Goal: Communication & Community: Participate in discussion

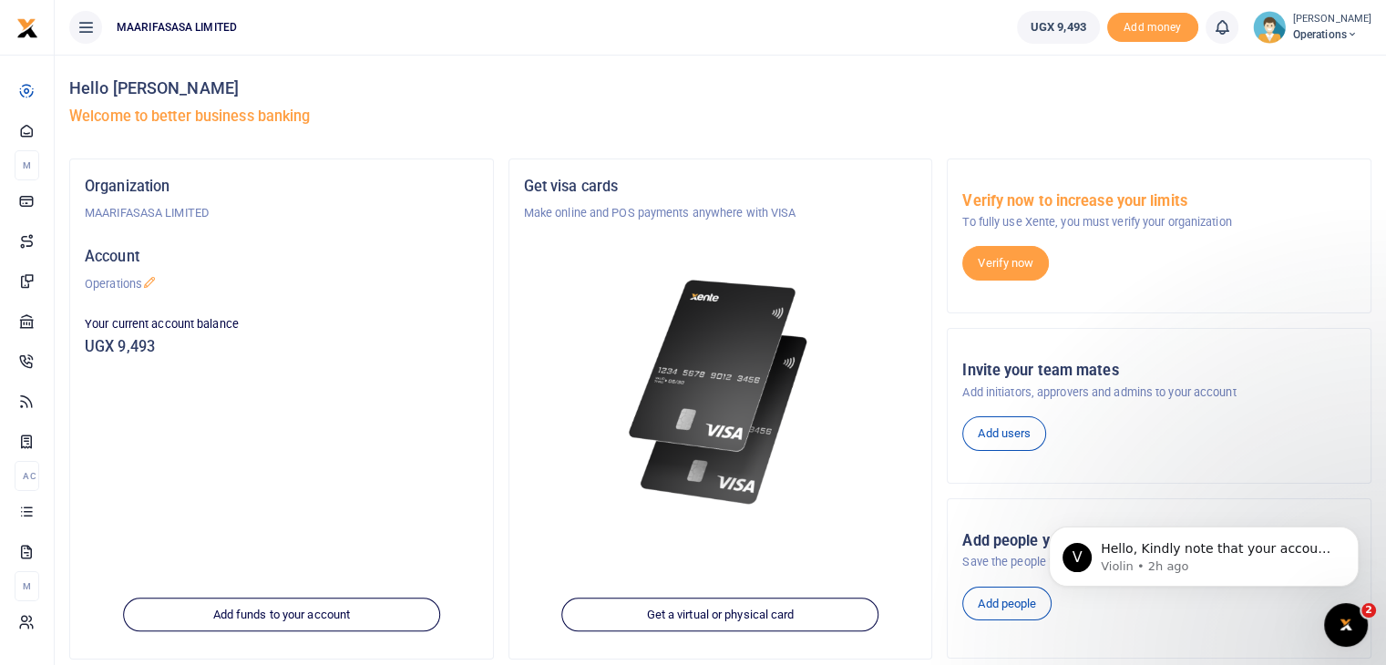
scroll to position [226, 0]
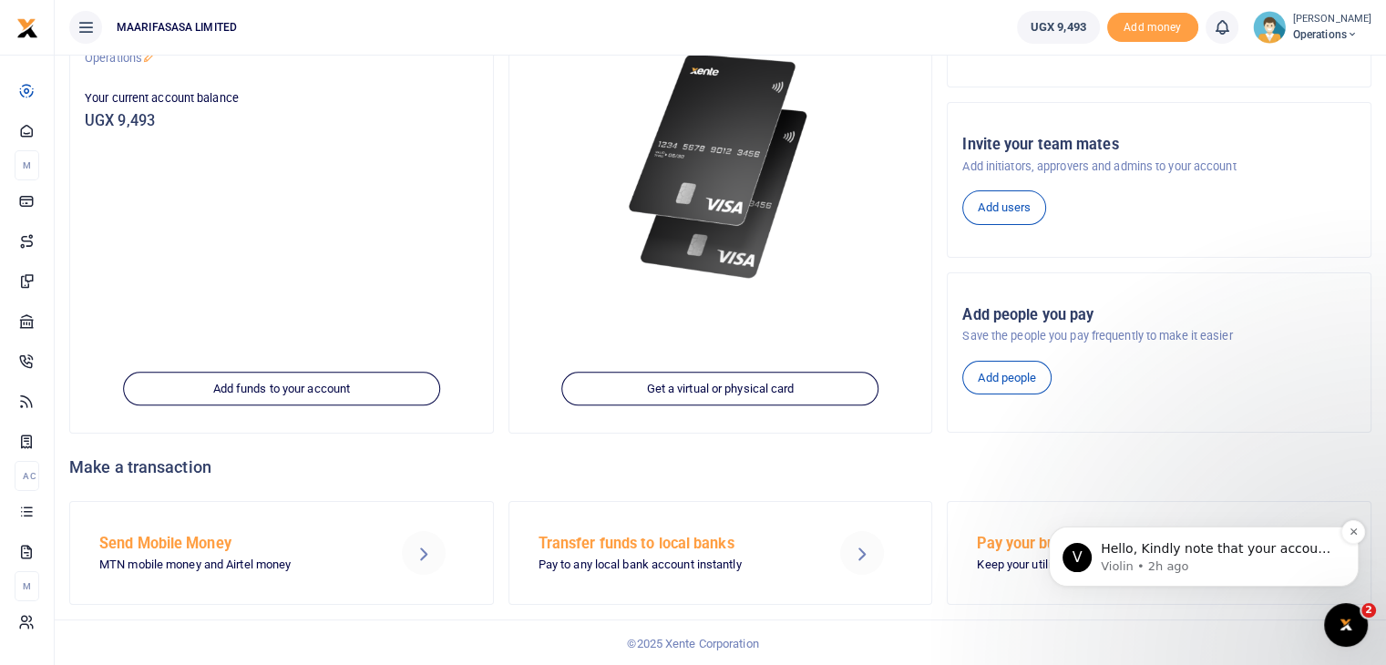
click at [1213, 557] on p "Hello, Kindly note that your account will be credited [DATE] morning. Also, whe…" at bounding box center [1218, 549] width 235 height 18
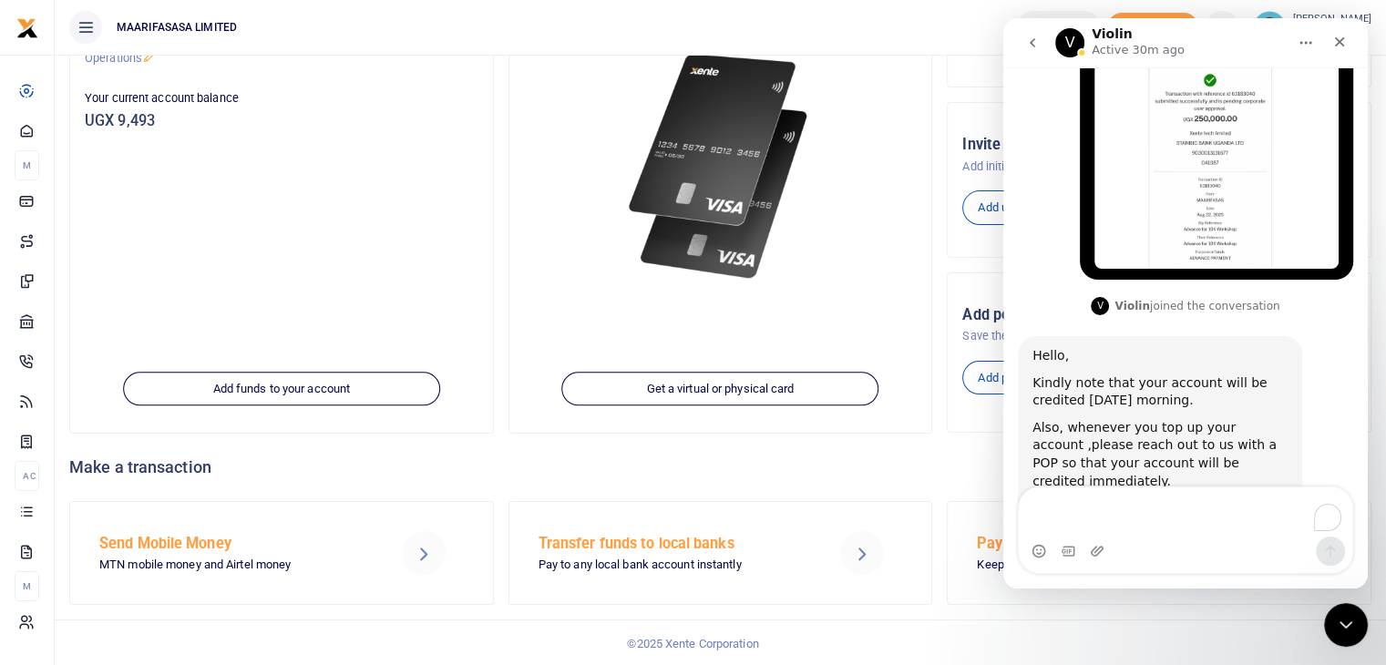
scroll to position [403, 0]
type textarea "Thank you"
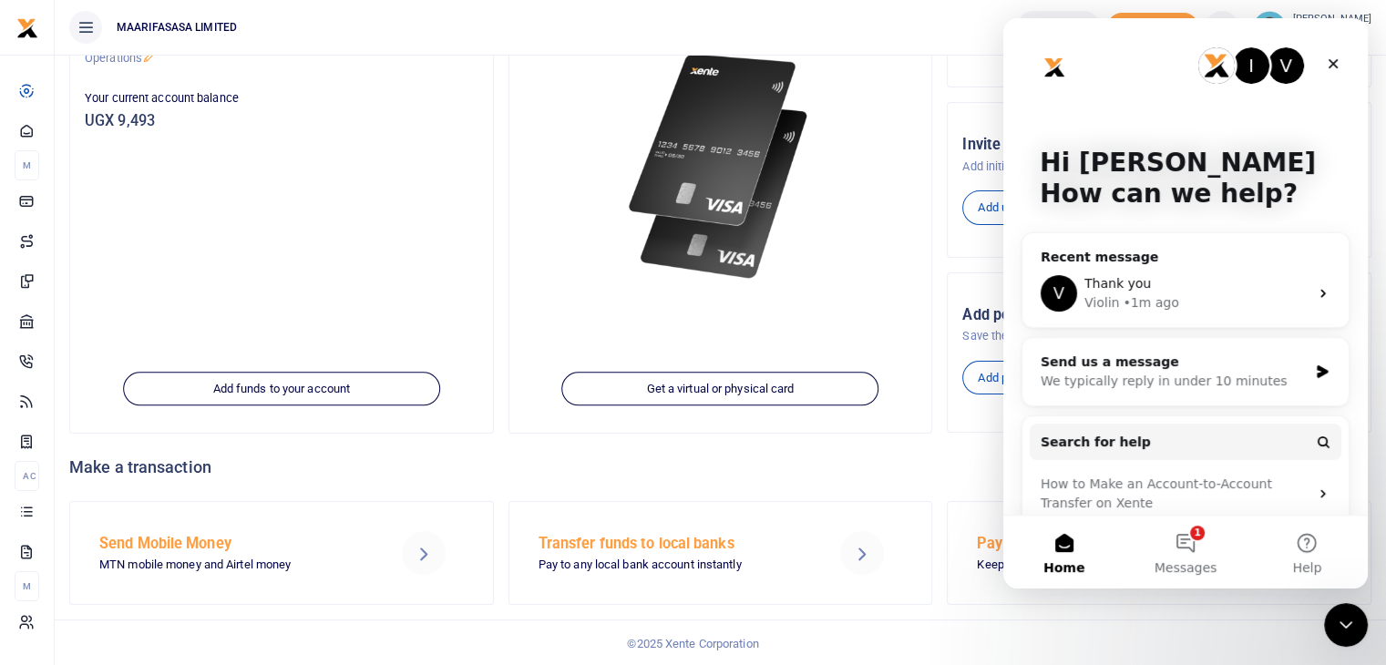
scroll to position [22, 0]
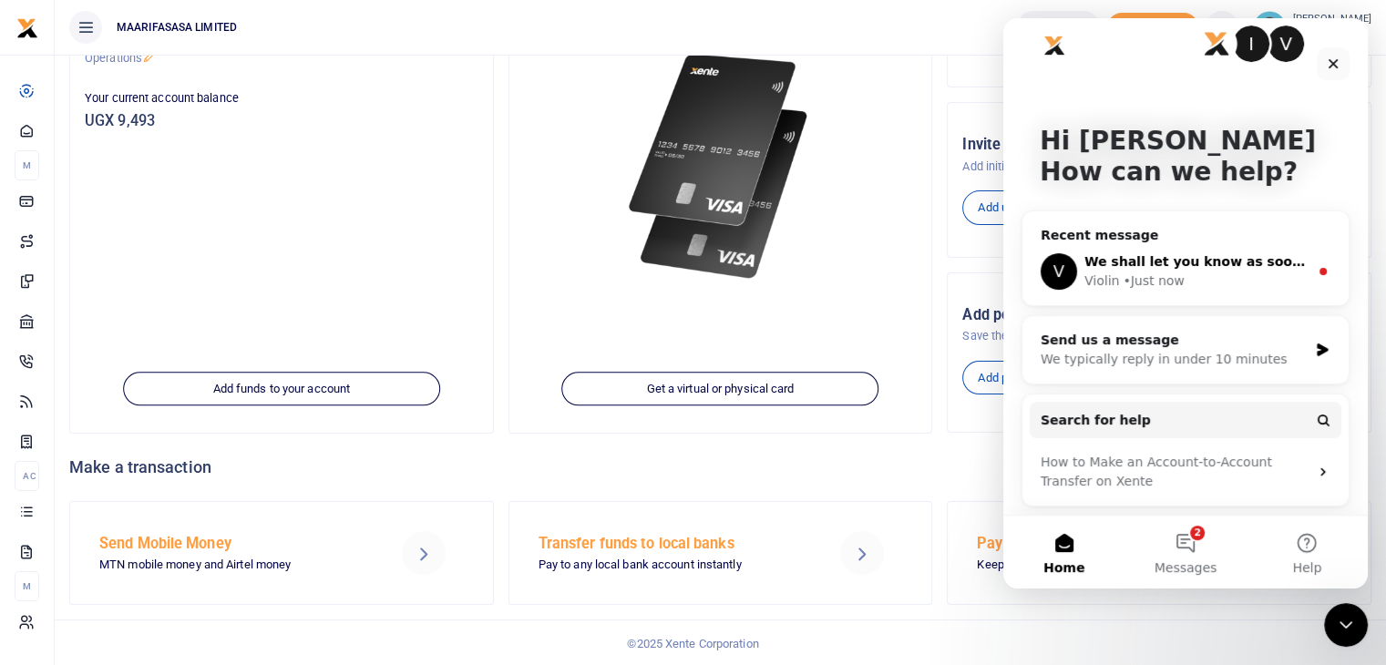
click at [1178, 282] on div "Violin • Just now" at bounding box center [1196, 281] width 224 height 19
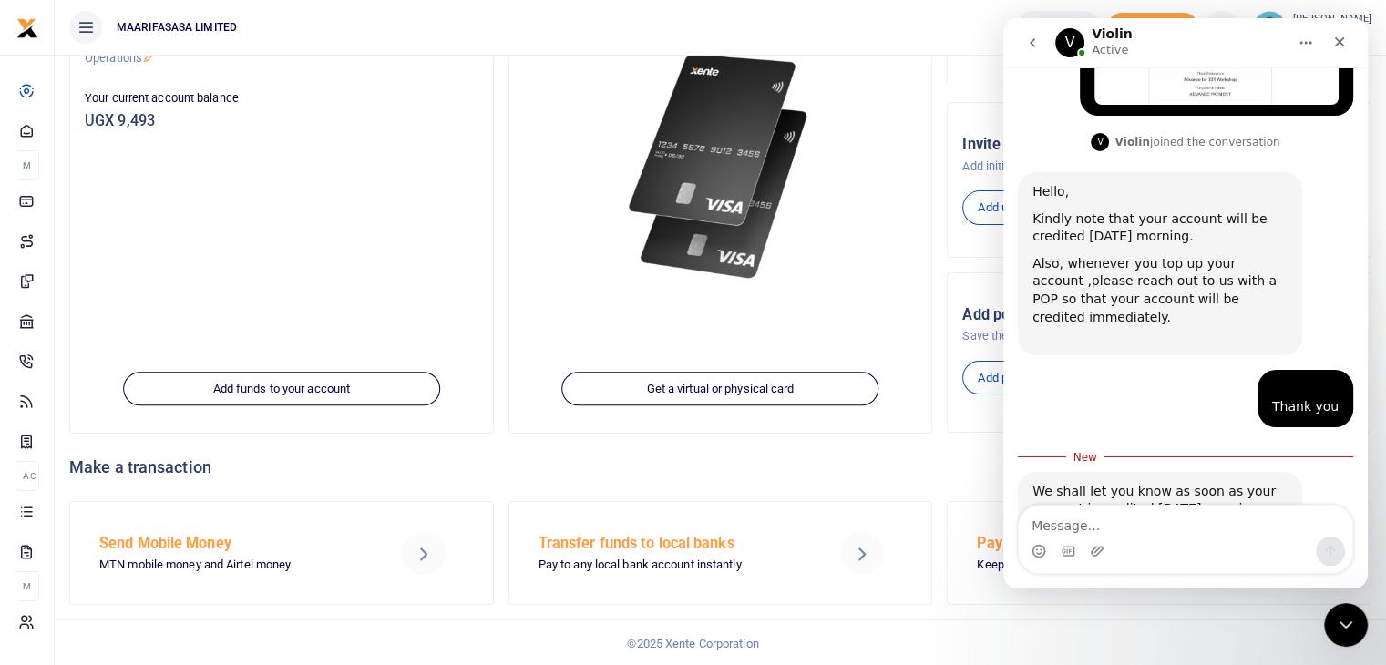
scroll to position [586, 0]
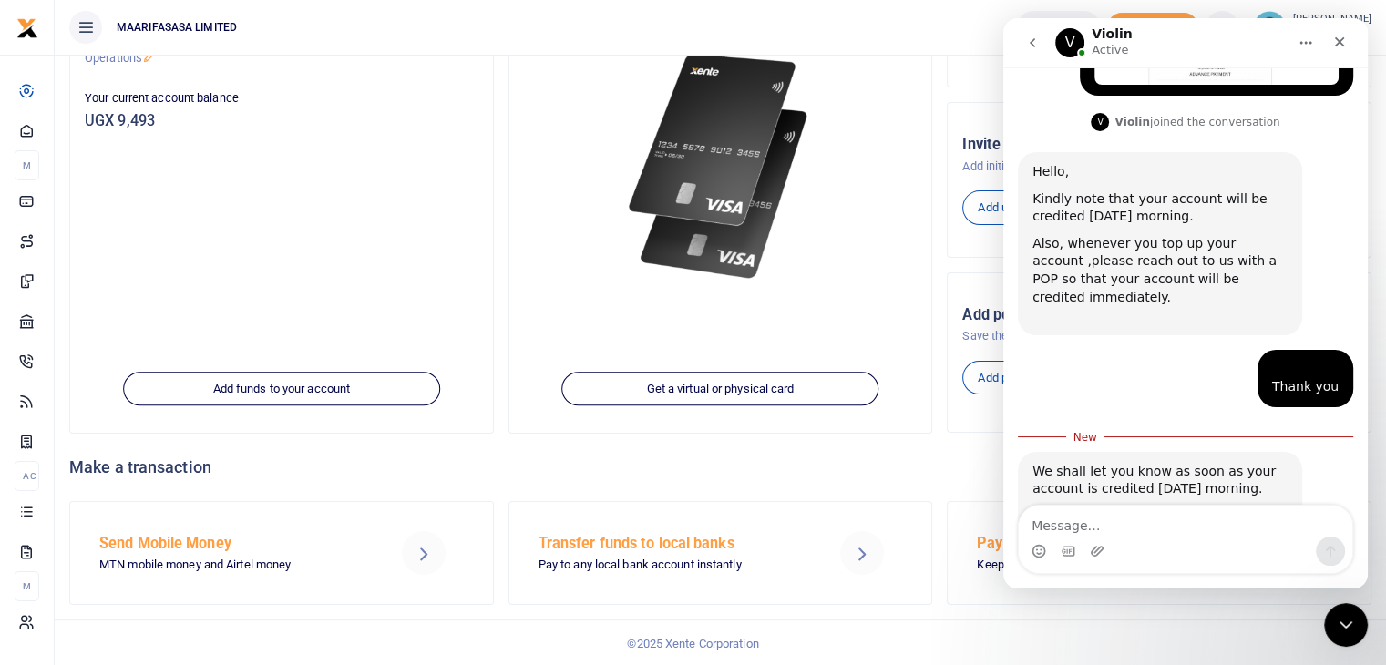
type textarea "Y"
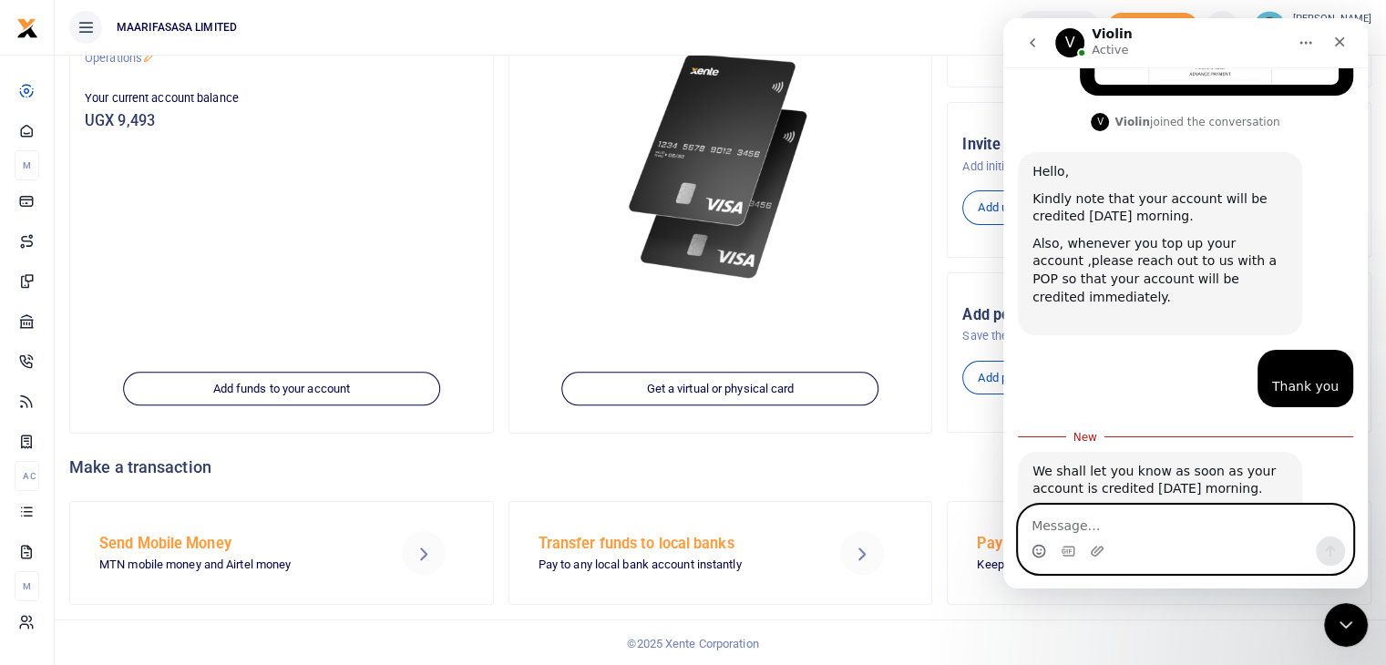
click at [1037, 554] on icon "Emoji picker" at bounding box center [1039, 553] width 4 height 1
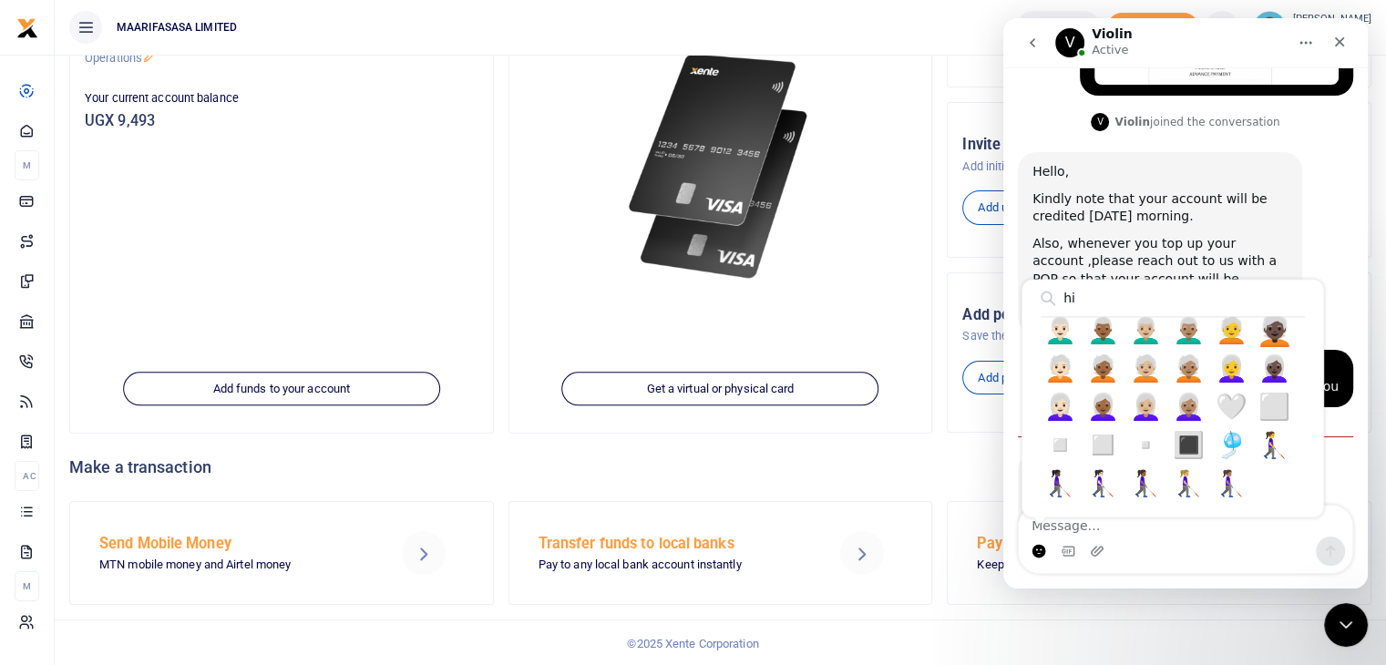
scroll to position [516, 0]
type input "h"
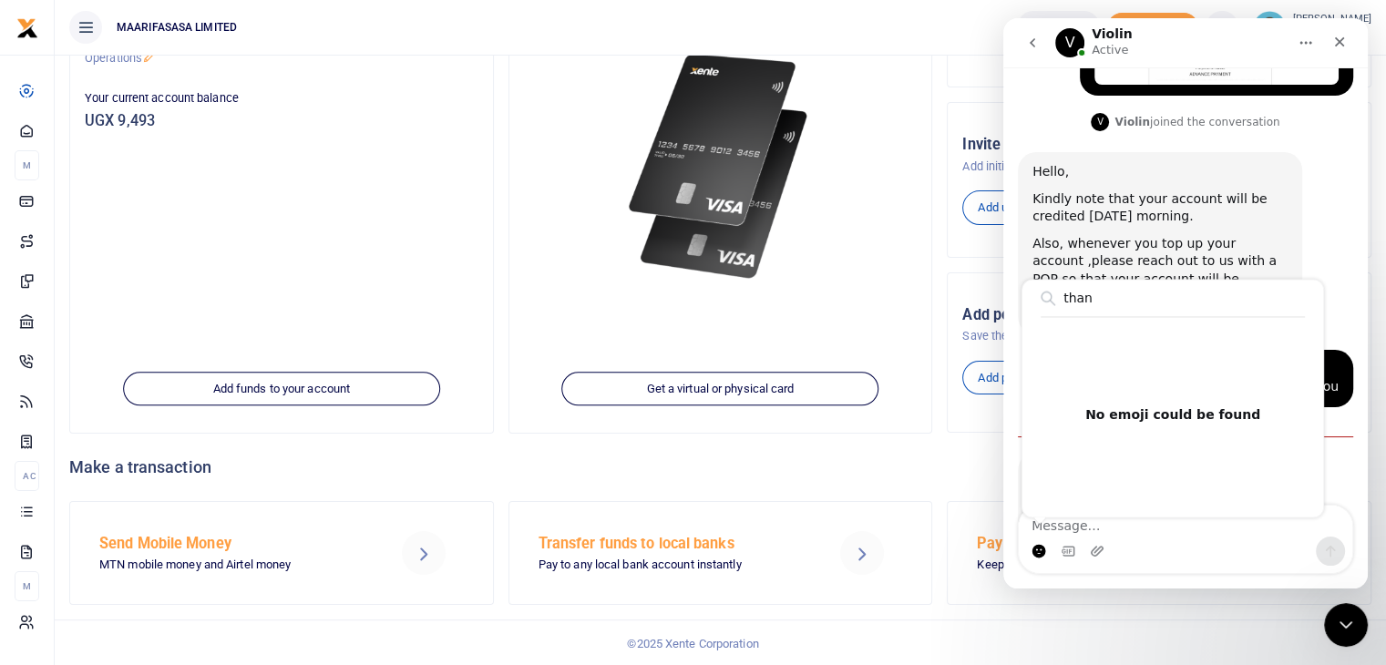
scroll to position [0, 0]
type input "t"
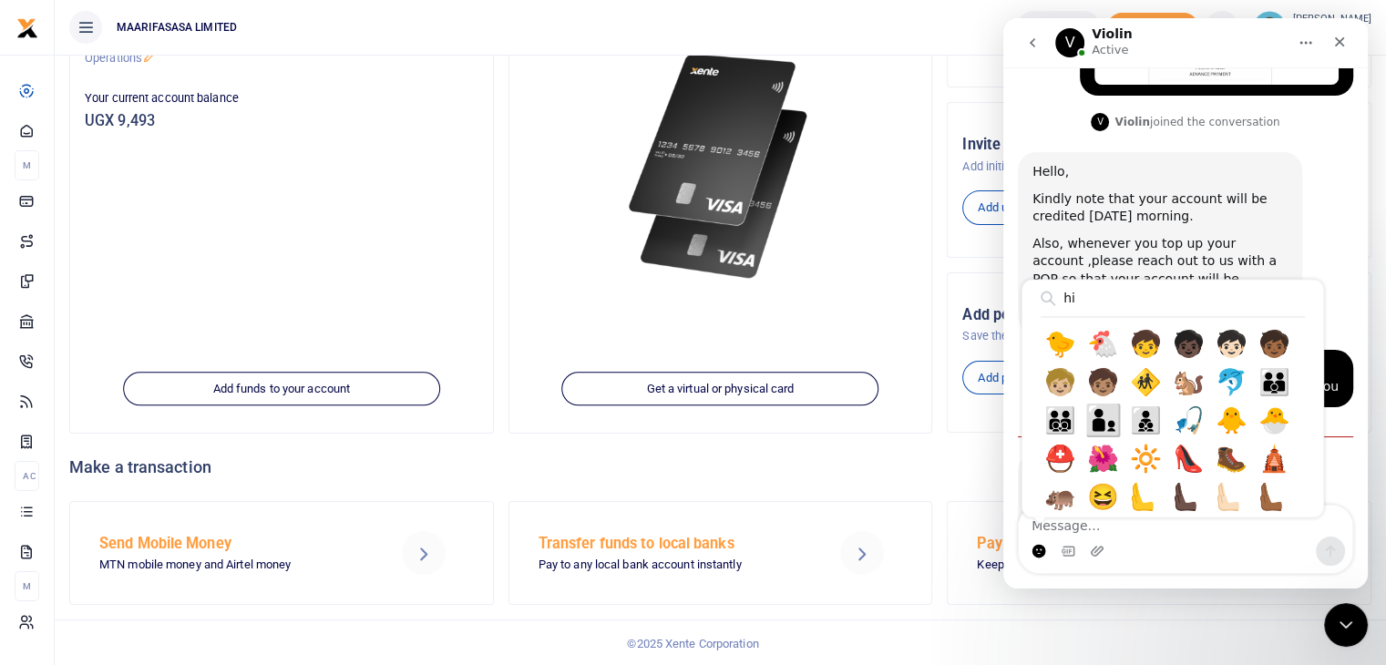
type input "h"
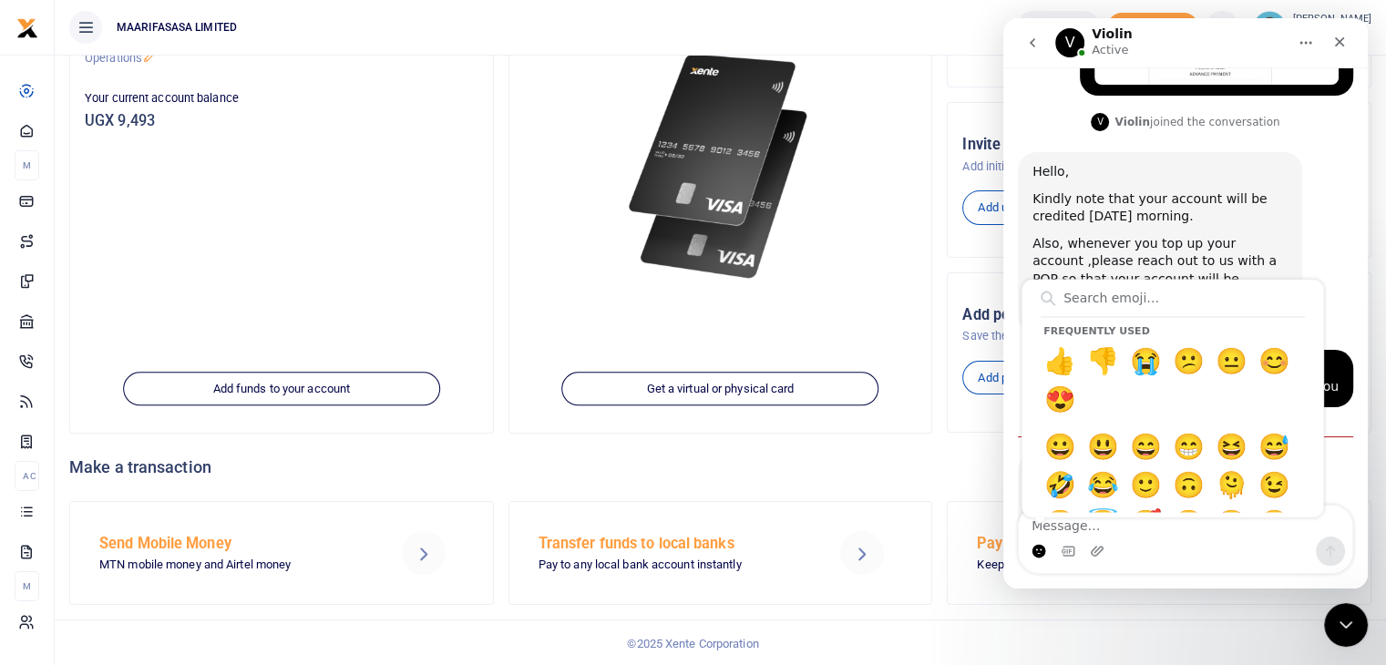
type input "a"
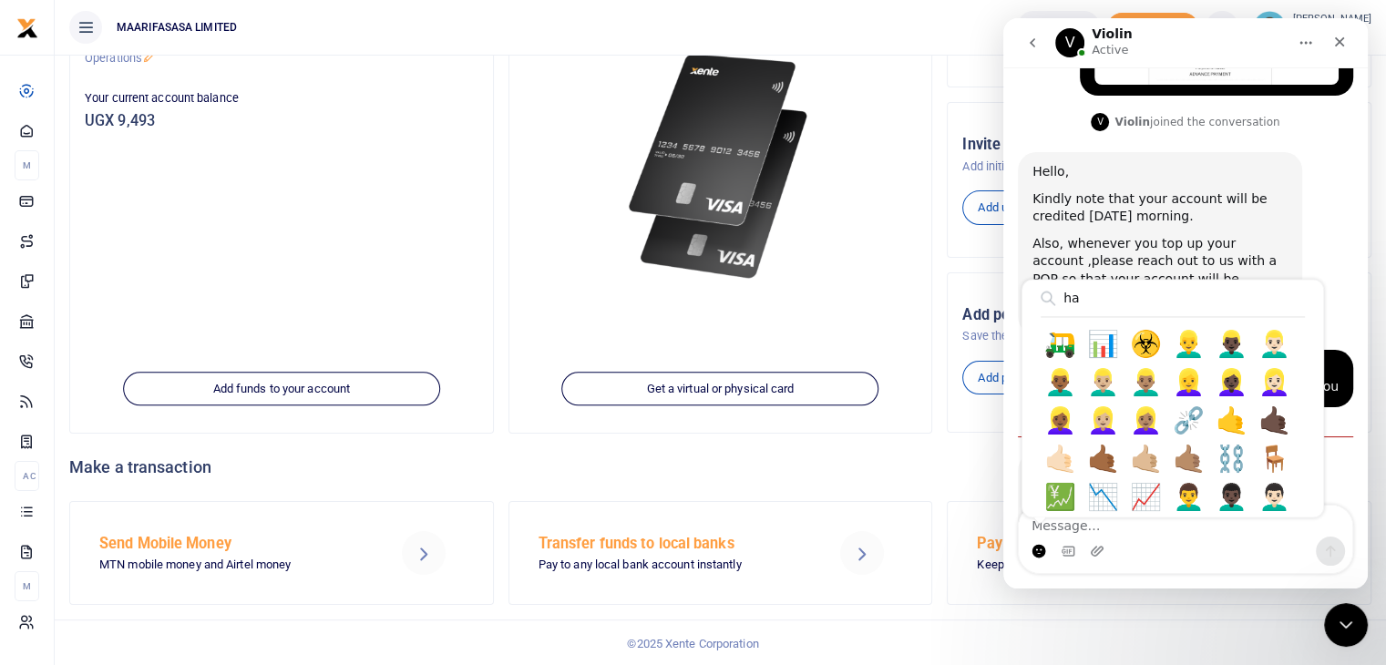
type input "h"
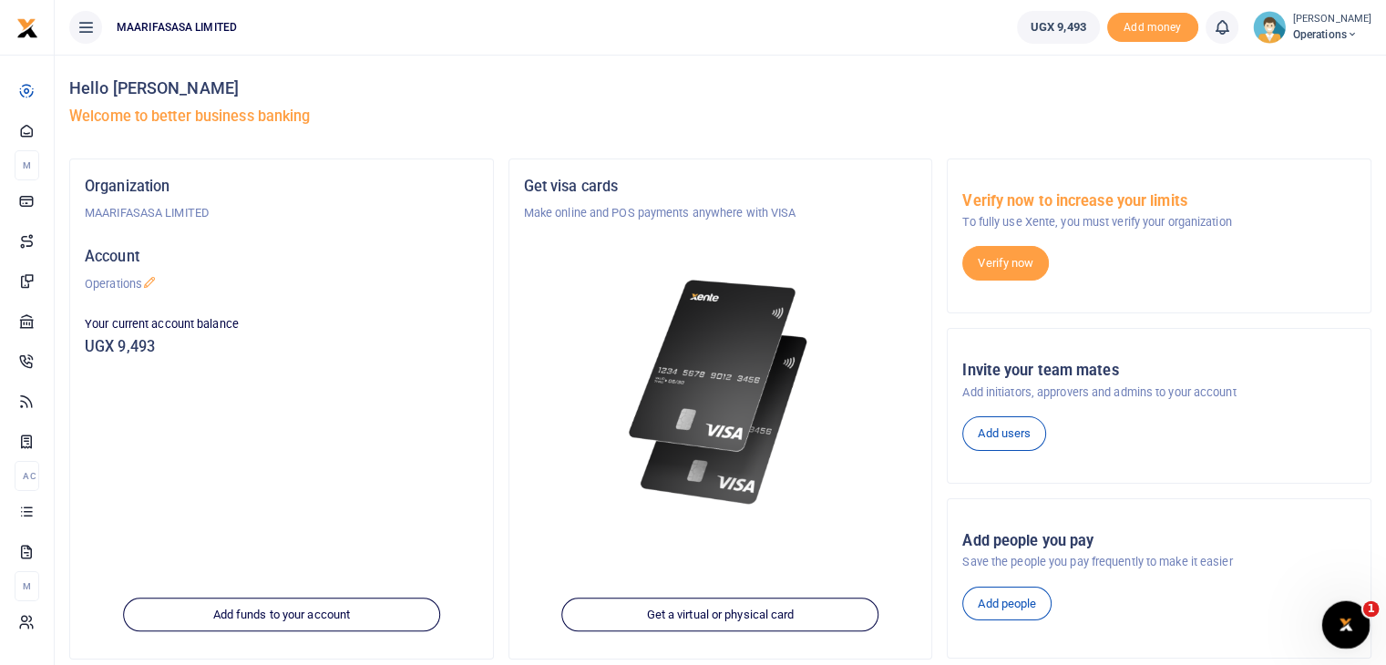
click at [1358, 626] on div "Open Intercom Messenger" at bounding box center [1343, 622] width 60 height 60
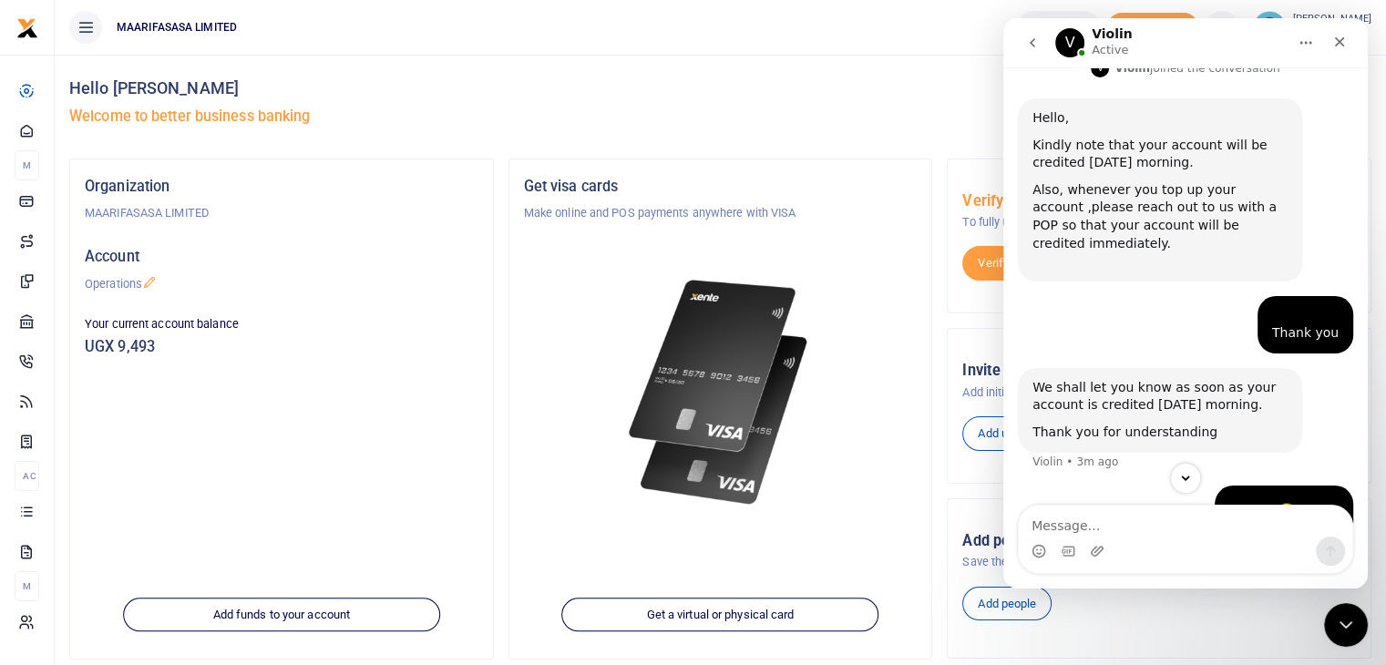
scroll to position [642, 0]
click at [1335, 46] on icon "Close" at bounding box center [1340, 42] width 10 height 10
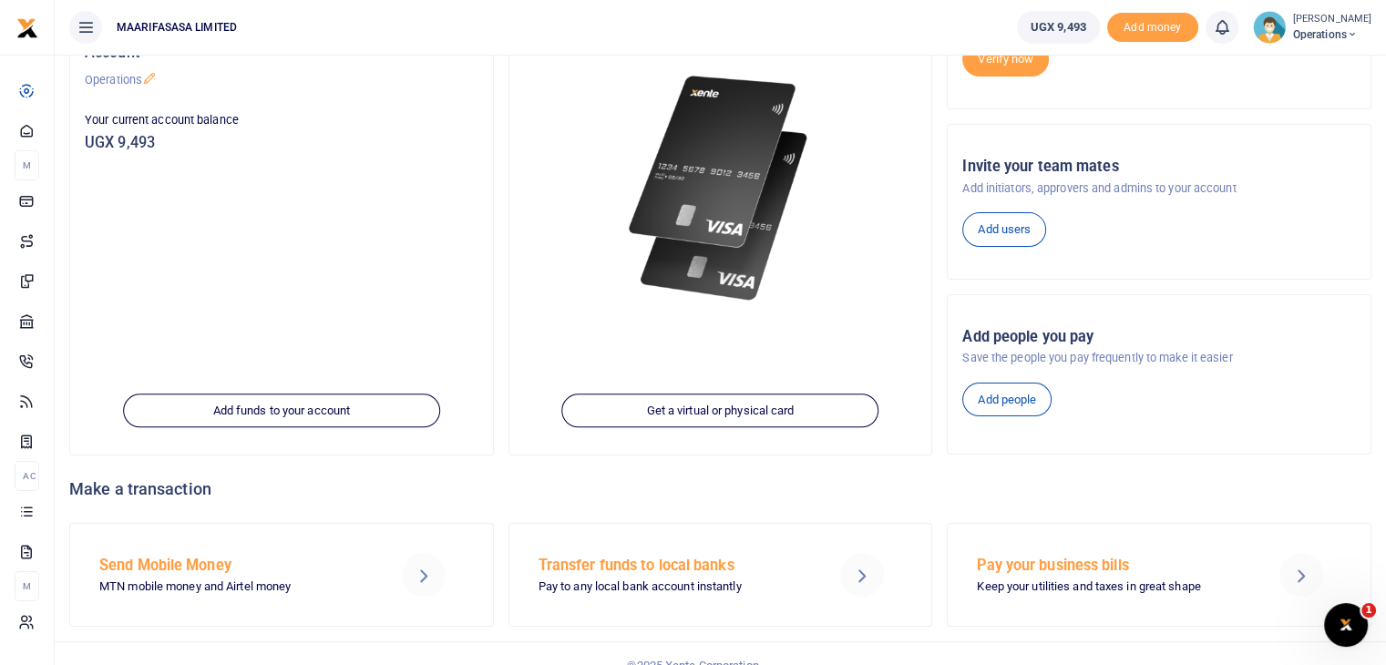
scroll to position [226, 0]
